Goal: Register for event/course

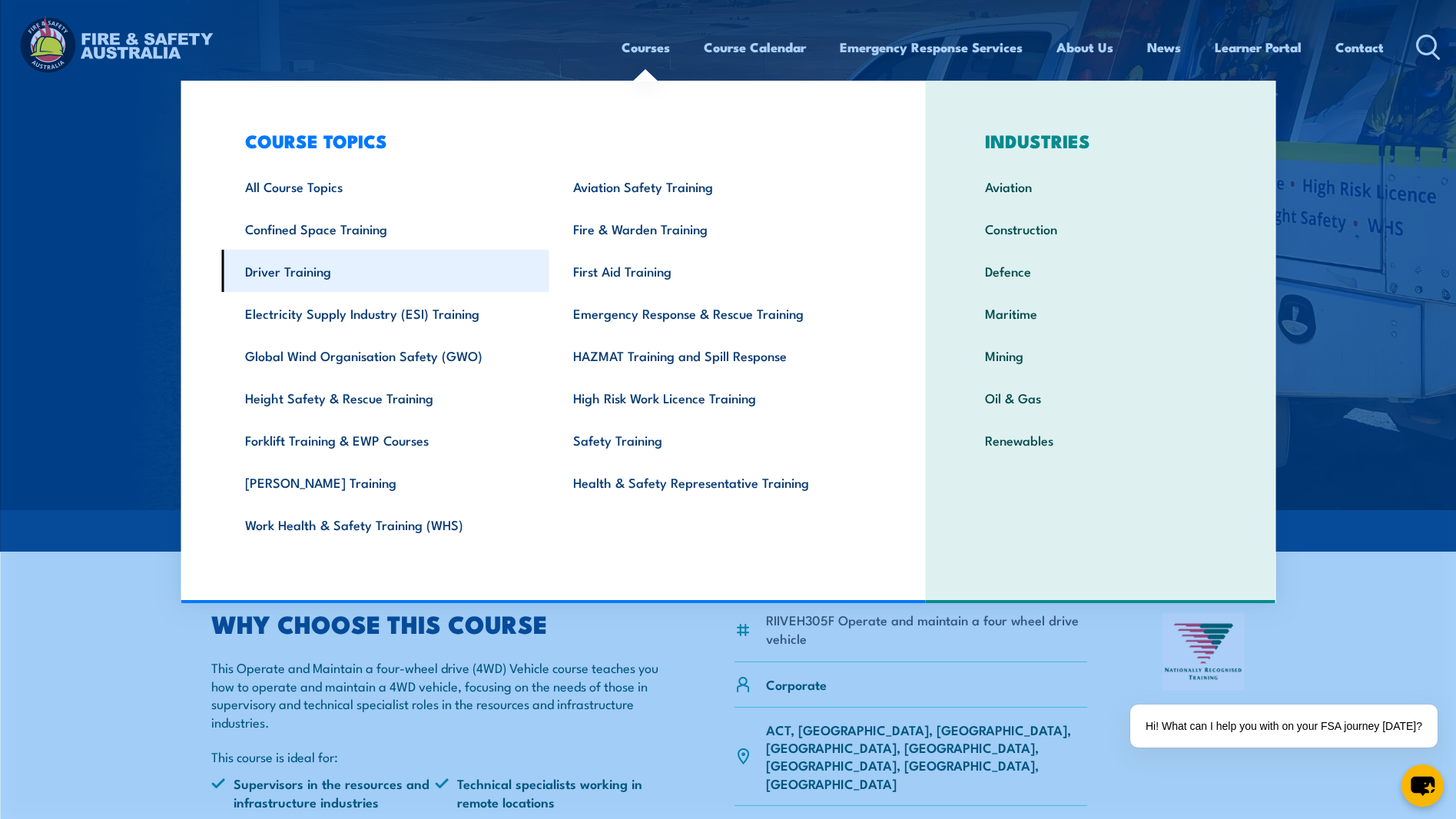
click at [298, 270] on link "Driver Training" at bounding box center [385, 271] width 328 height 42
